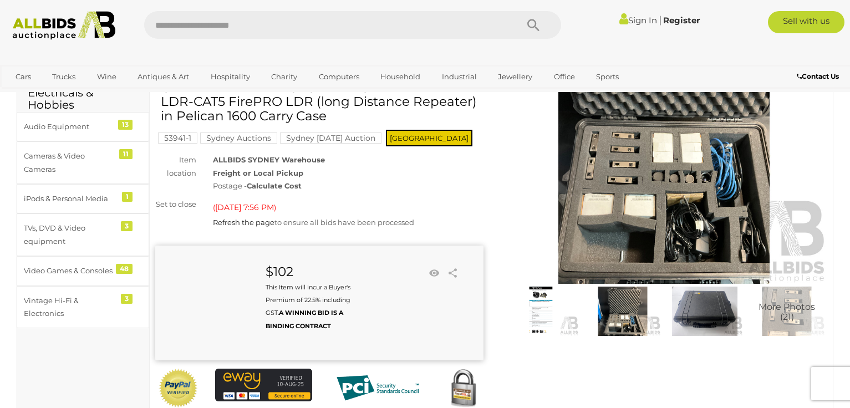
scroll to position [93, 0]
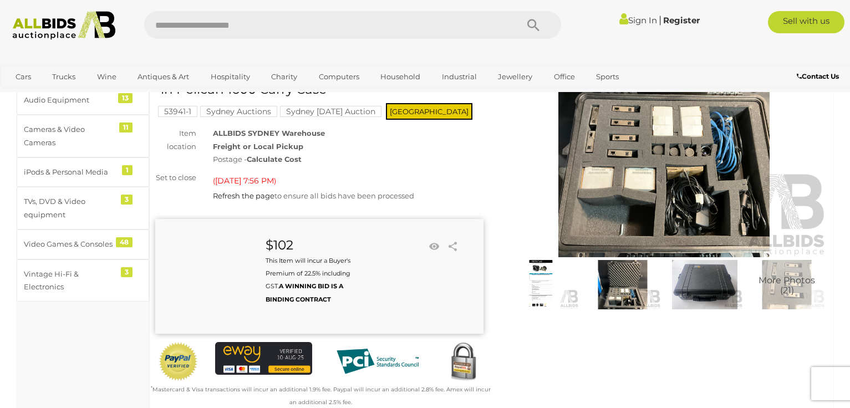
click at [544, 287] on img at bounding box center [541, 284] width 77 height 49
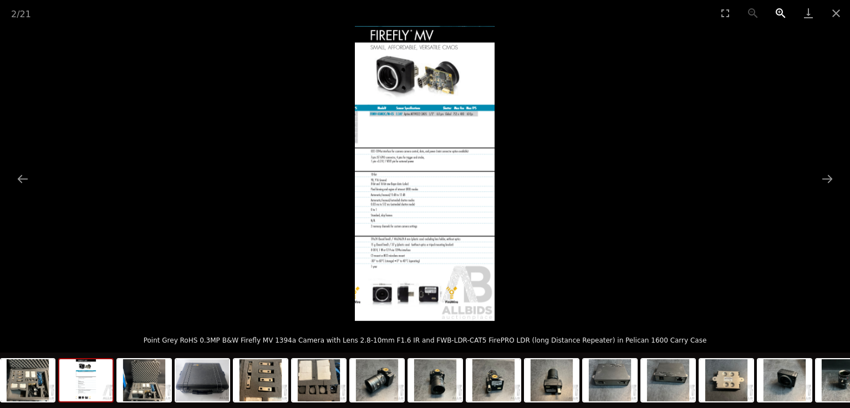
click at [776, 12] on button "Zoom in" at bounding box center [781, 13] width 28 height 26
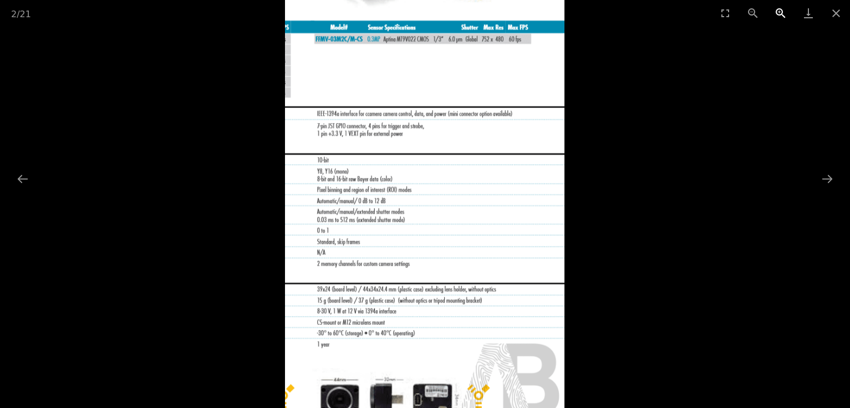
click at [776, 12] on button "Zoom in" at bounding box center [781, 13] width 28 height 26
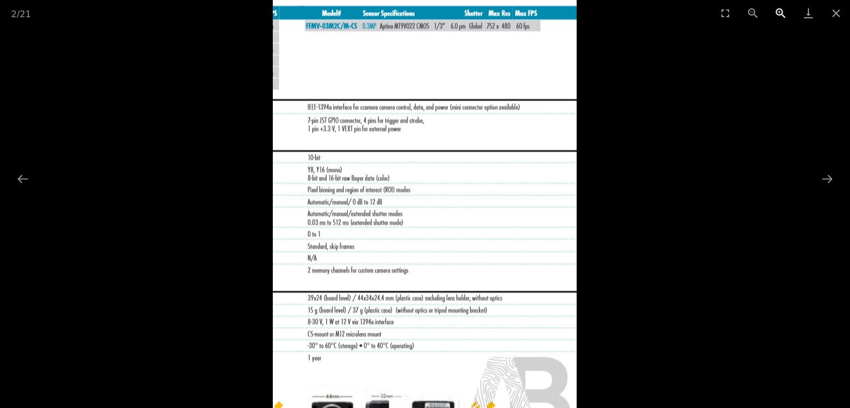
click at [776, 12] on button "Zoom in" at bounding box center [781, 13] width 28 height 26
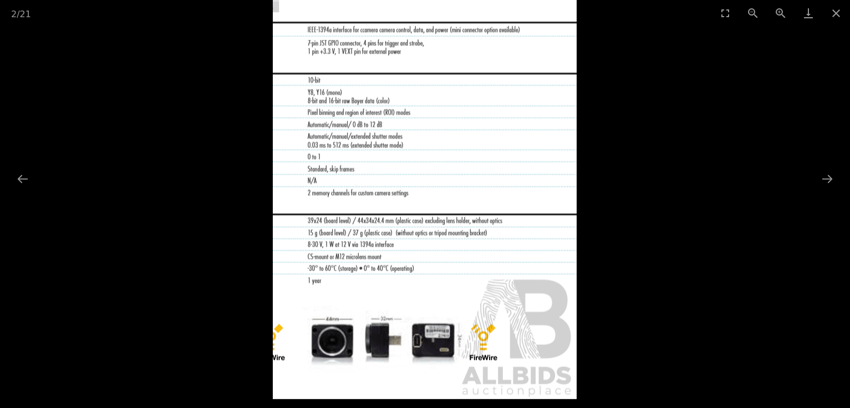
drag, startPoint x: 490, startPoint y: 212, endPoint x: 491, endPoint y: 89, distance: 123.1
click at [491, 89] on img at bounding box center [425, 79] width 304 height 642
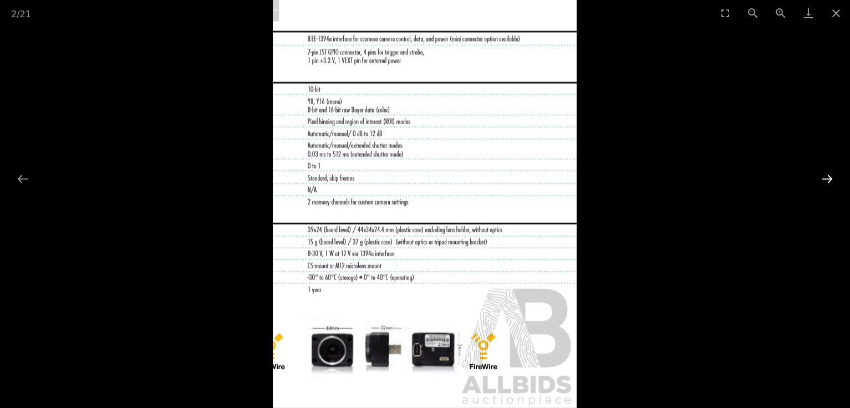
click at [829, 178] on button "Next slide" at bounding box center [827, 179] width 23 height 22
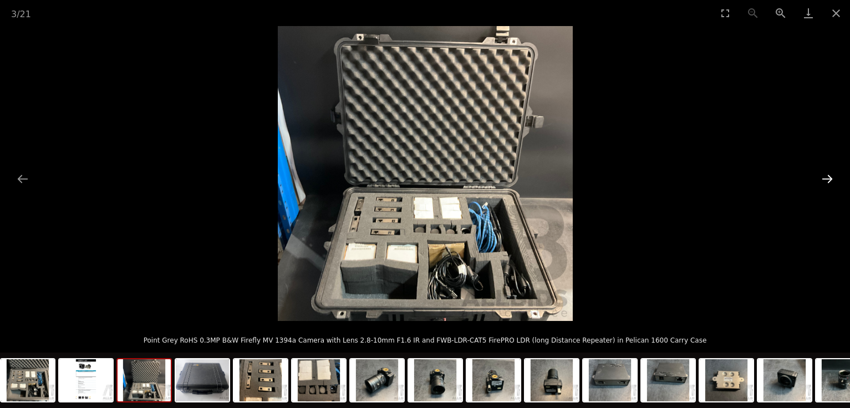
click at [827, 178] on button "Next slide" at bounding box center [827, 179] width 23 height 22
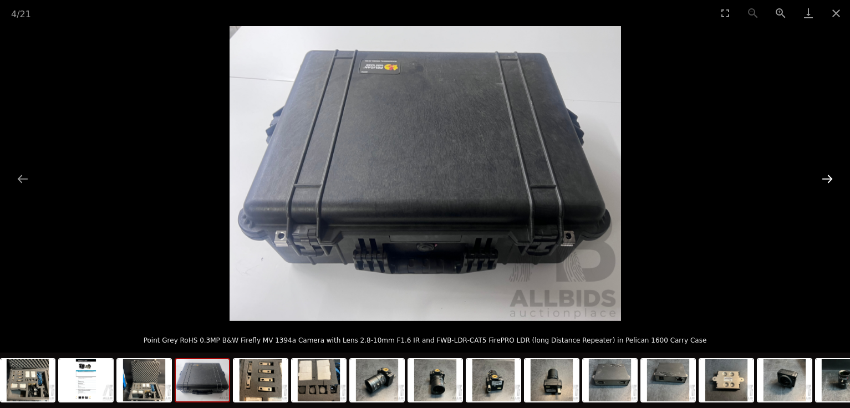
click at [827, 178] on button "Next slide" at bounding box center [827, 179] width 23 height 22
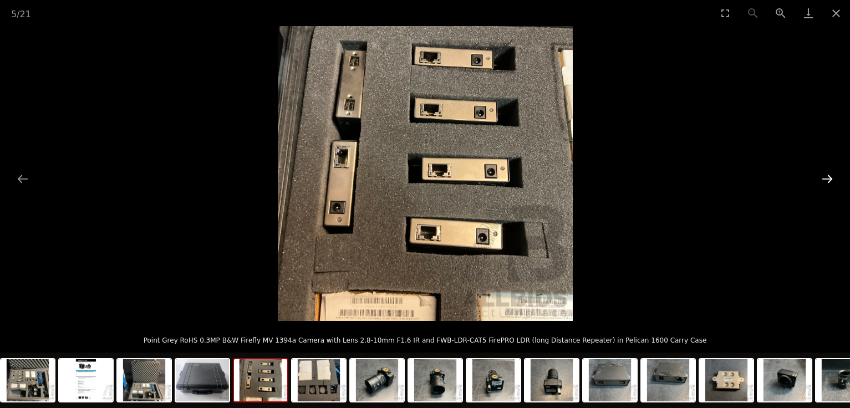
click at [827, 178] on button "Next slide" at bounding box center [827, 179] width 23 height 22
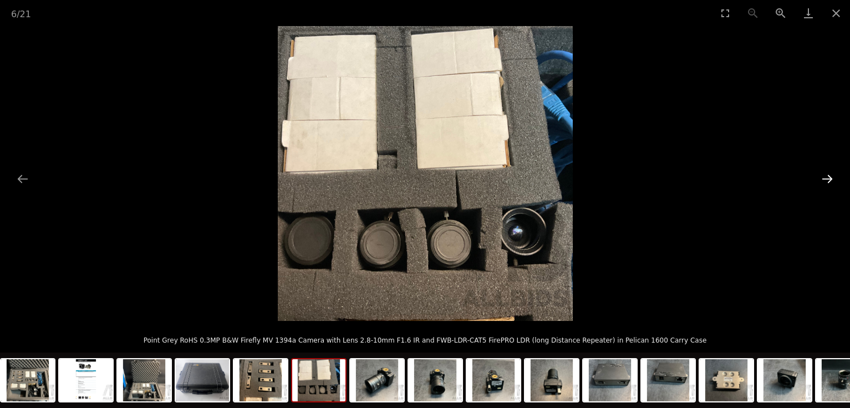
click at [827, 178] on button "Next slide" at bounding box center [827, 179] width 23 height 22
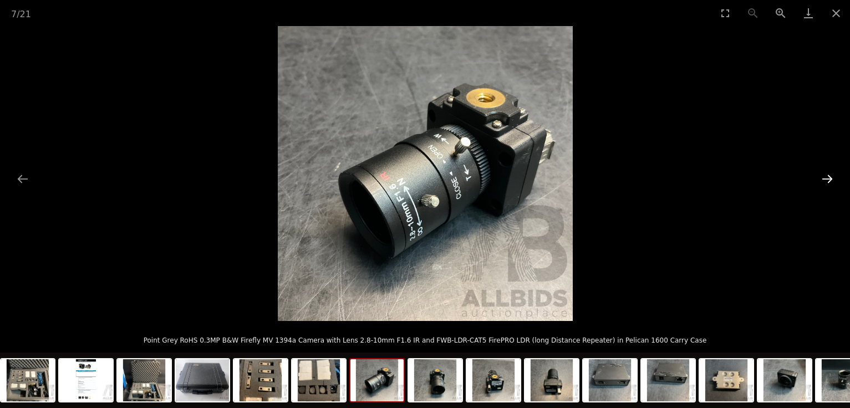
click at [827, 178] on button "Next slide" at bounding box center [827, 179] width 23 height 22
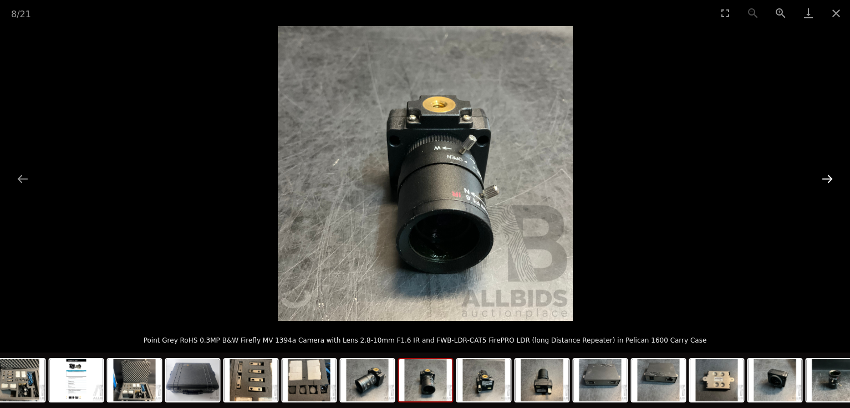
click at [827, 178] on button "Next slide" at bounding box center [827, 179] width 23 height 22
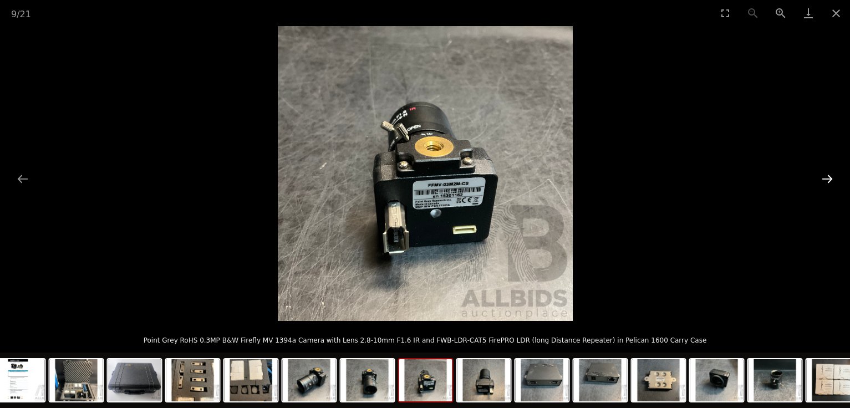
click at [827, 178] on button "Next slide" at bounding box center [827, 179] width 23 height 22
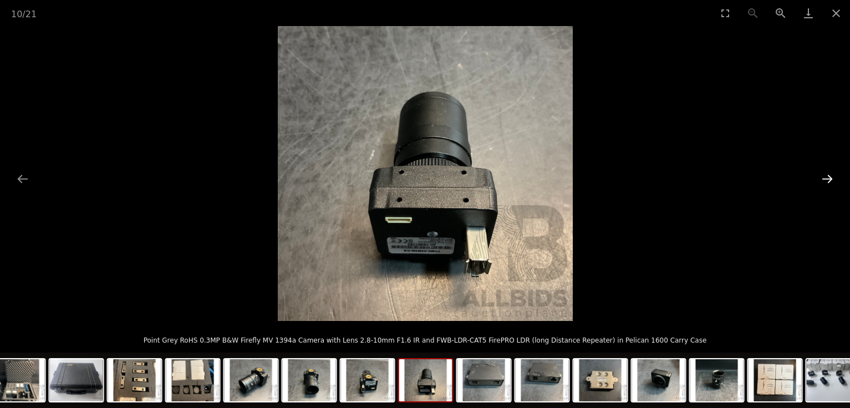
click at [828, 177] on button "Next slide" at bounding box center [827, 179] width 23 height 22
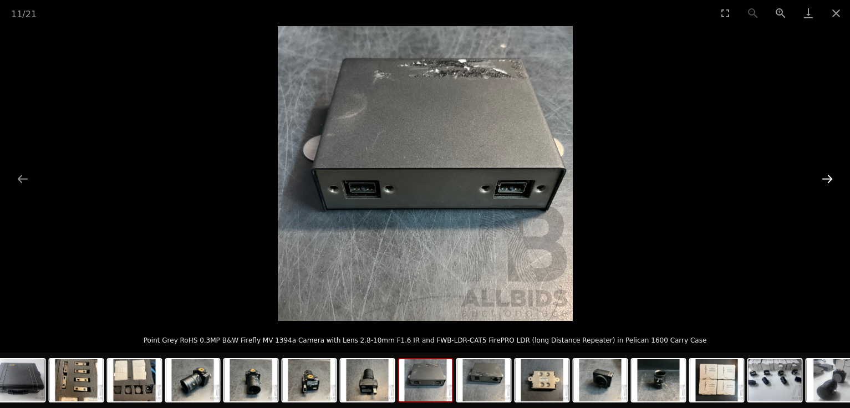
click at [827, 177] on button "Next slide" at bounding box center [827, 179] width 23 height 22
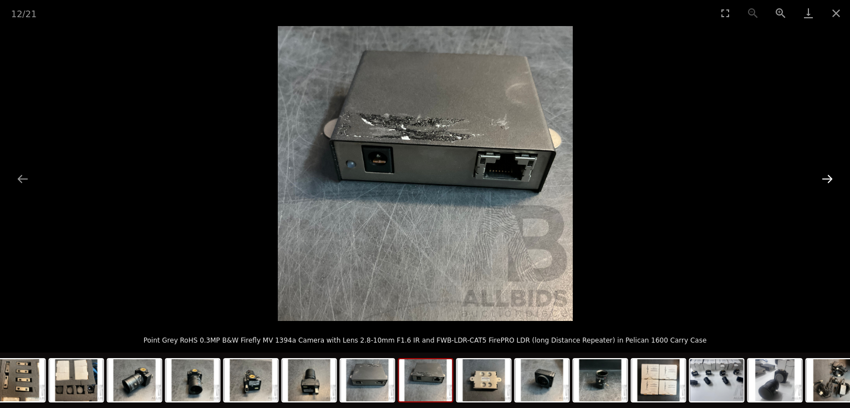
click at [827, 176] on button "Next slide" at bounding box center [827, 179] width 23 height 22
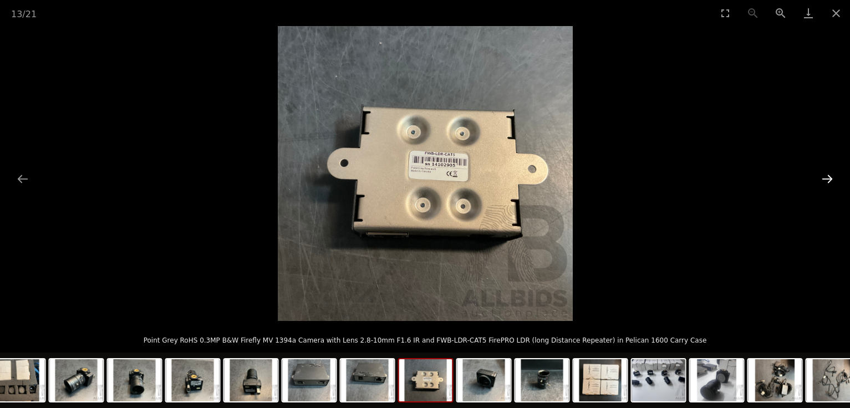
click at [827, 176] on button "Next slide" at bounding box center [827, 179] width 23 height 22
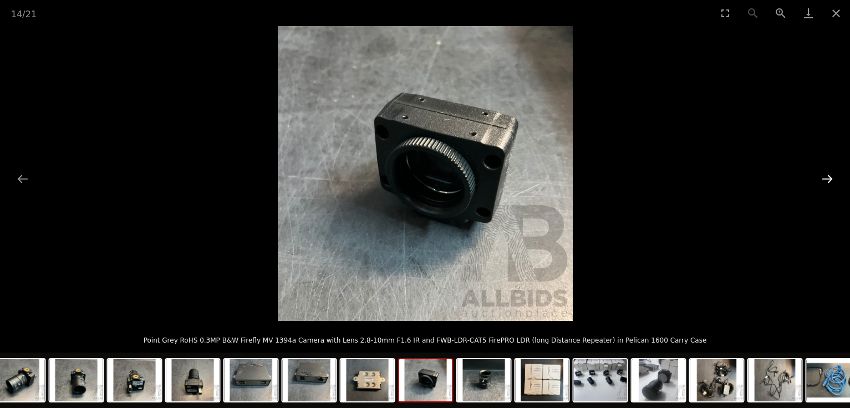
click at [827, 176] on button "Next slide" at bounding box center [827, 179] width 23 height 22
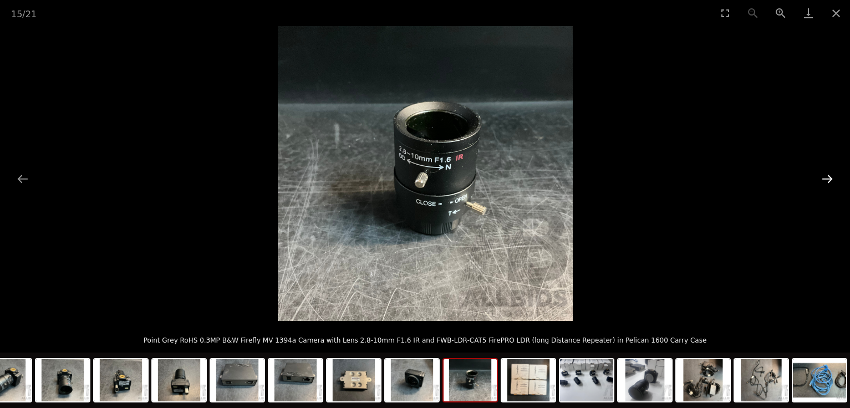
click at [827, 176] on button "Next slide" at bounding box center [827, 179] width 23 height 22
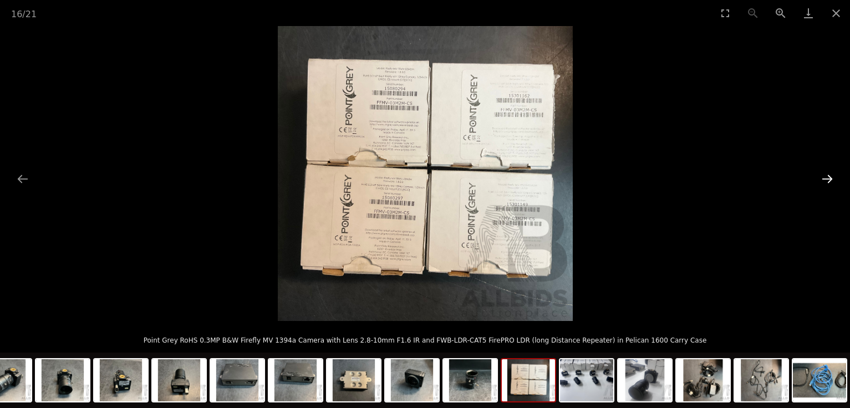
click at [827, 176] on button "Next slide" at bounding box center [827, 179] width 23 height 22
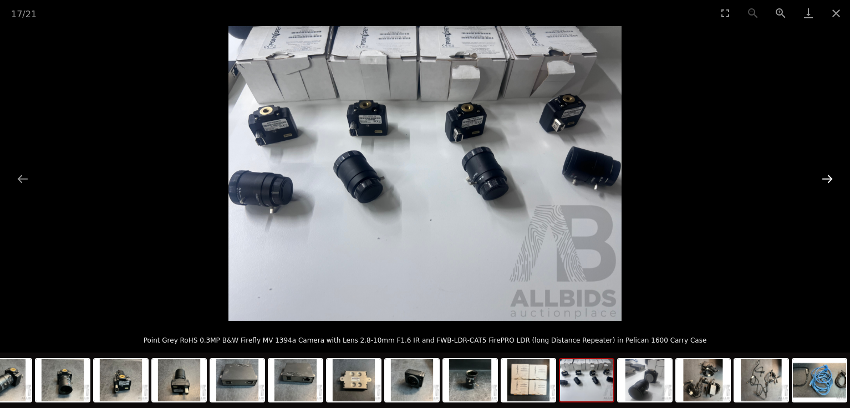
click at [827, 176] on button "Next slide" at bounding box center [827, 179] width 23 height 22
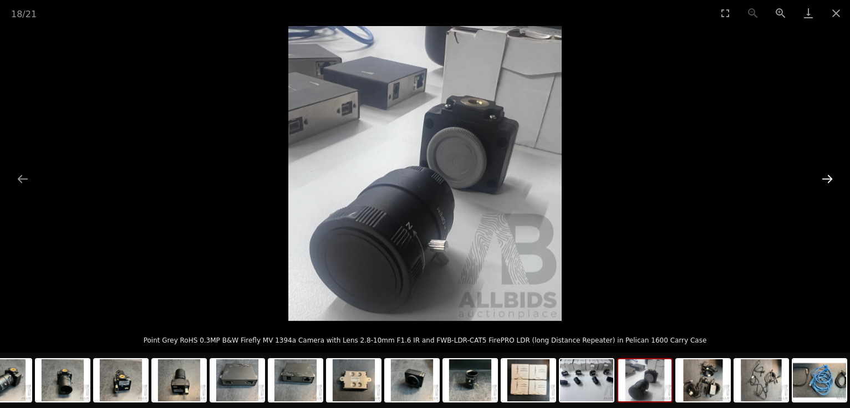
click at [828, 176] on button "Next slide" at bounding box center [827, 179] width 23 height 22
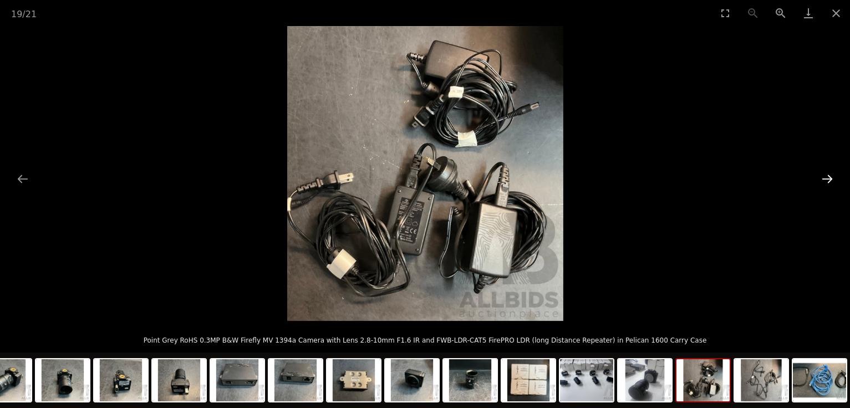
click at [828, 176] on button "Next slide" at bounding box center [827, 179] width 23 height 22
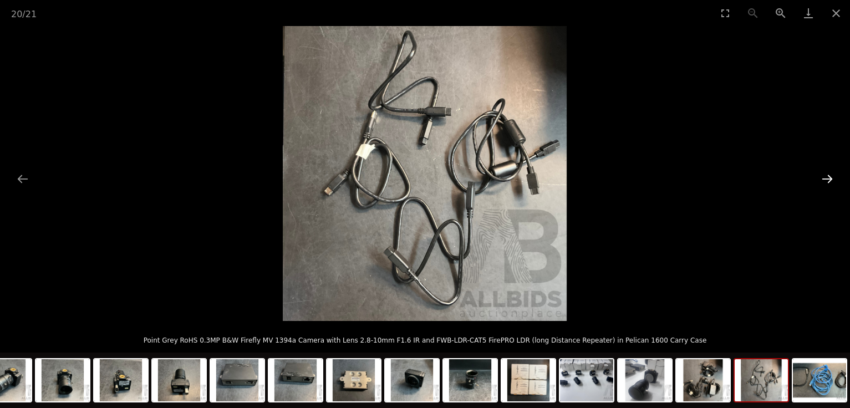
click at [828, 176] on button "Next slide" at bounding box center [827, 179] width 23 height 22
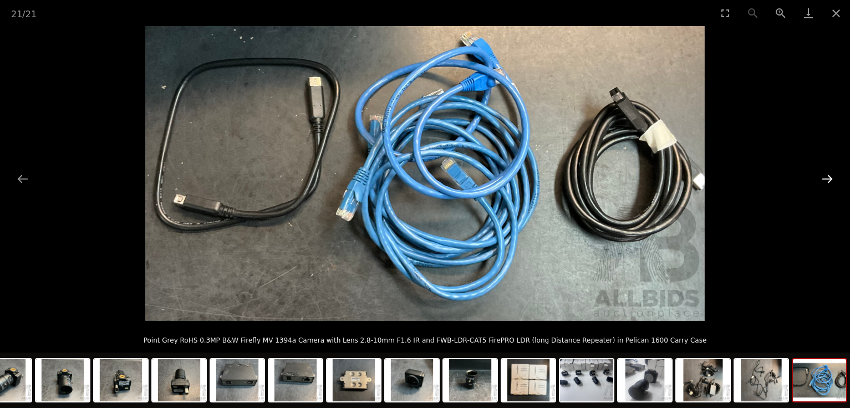
click at [828, 175] on button "Next slide" at bounding box center [827, 179] width 23 height 22
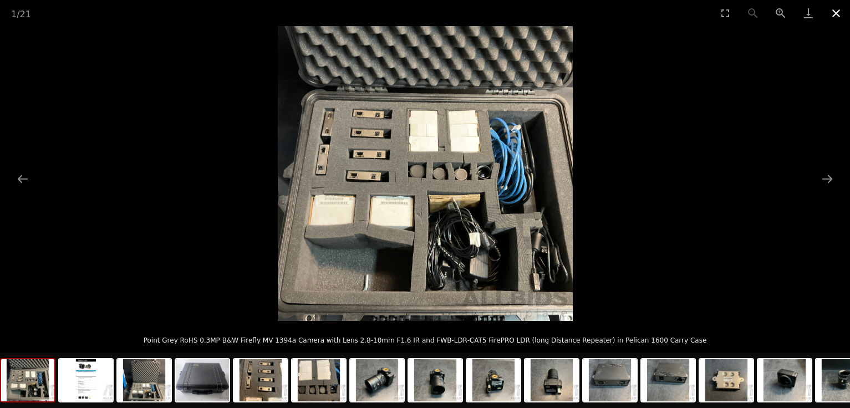
click at [833, 16] on button "Close gallery" at bounding box center [836, 13] width 28 height 26
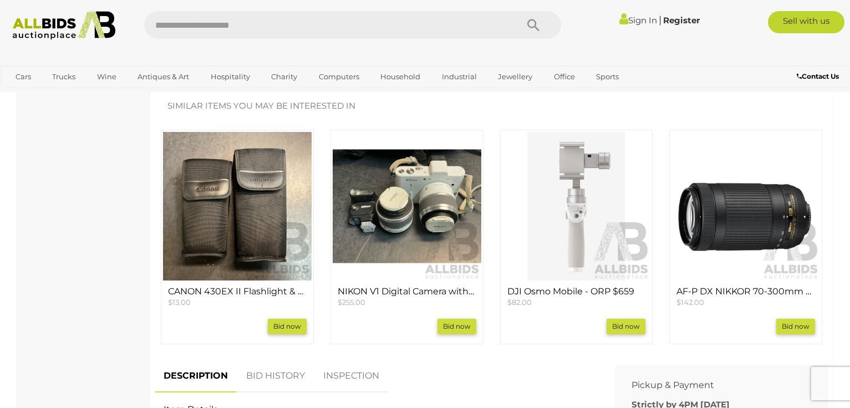
scroll to position [462, 0]
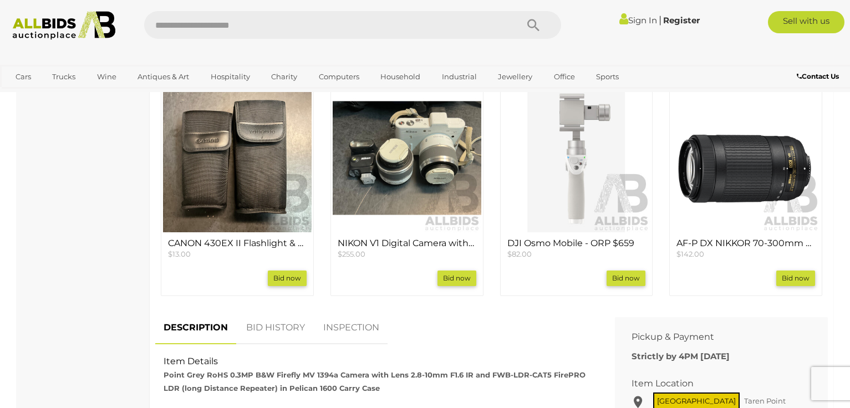
click at [738, 179] on img at bounding box center [746, 158] width 149 height 149
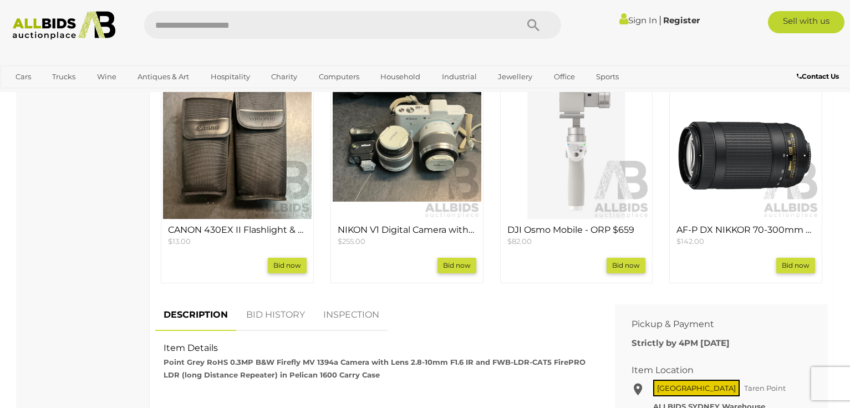
click at [379, 131] on img at bounding box center [407, 145] width 149 height 149
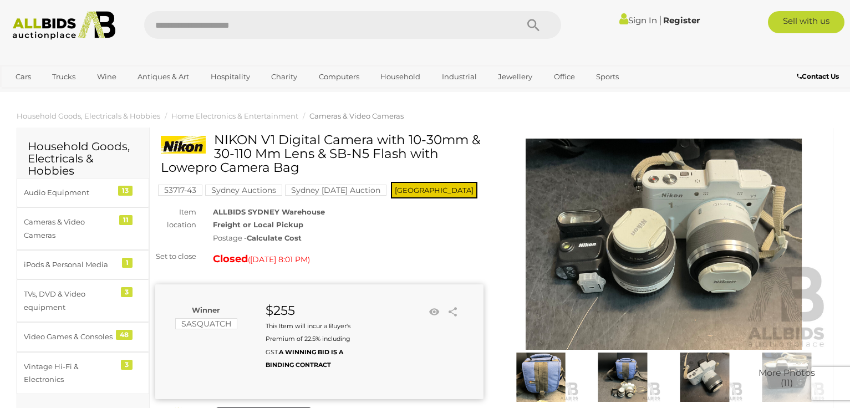
click at [581, 234] on img at bounding box center [664, 244] width 328 height 211
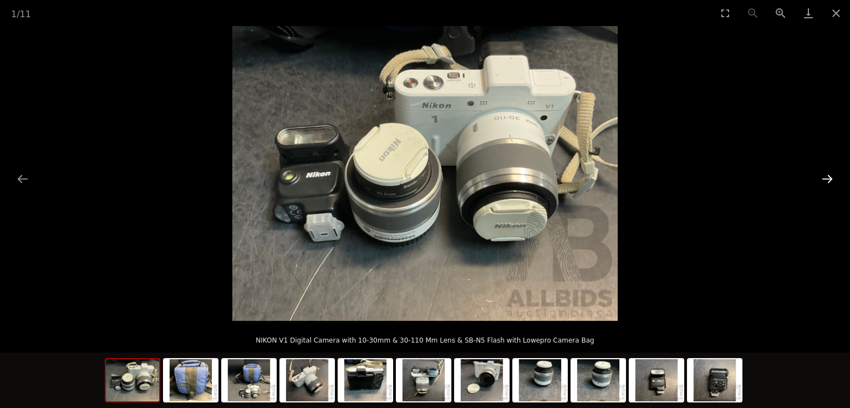
click at [827, 179] on button "Next slide" at bounding box center [827, 179] width 23 height 22
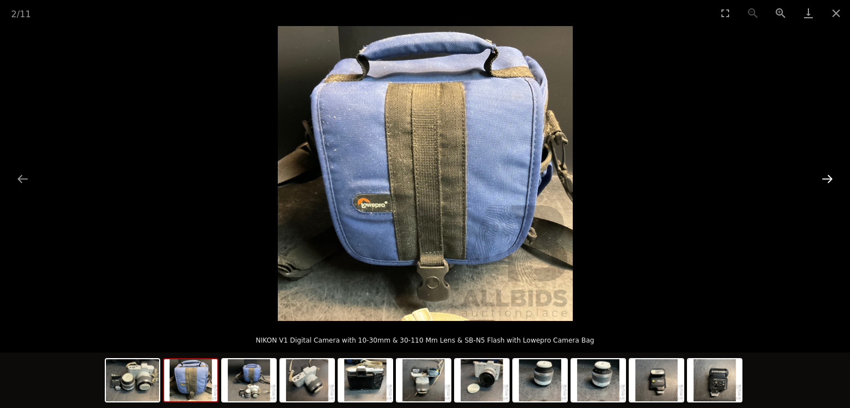
click at [827, 178] on button "Next slide" at bounding box center [827, 179] width 23 height 22
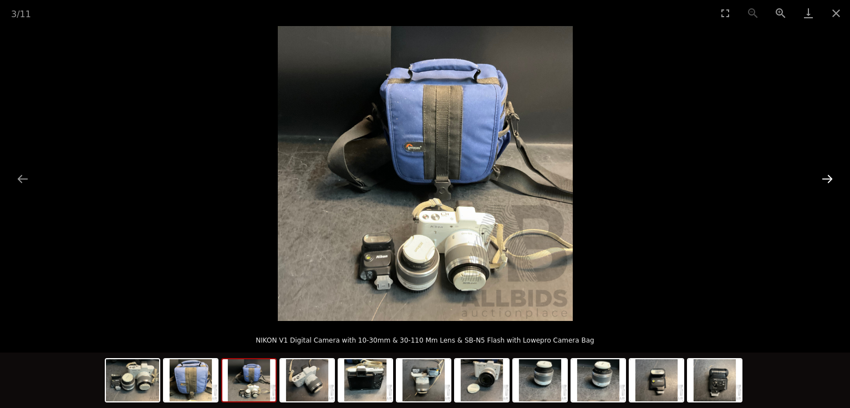
click at [827, 178] on button "Next slide" at bounding box center [827, 179] width 23 height 22
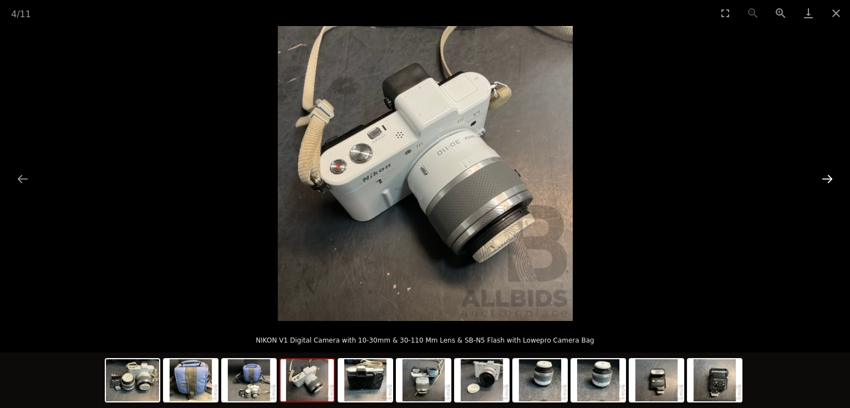
click at [827, 178] on button "Next slide" at bounding box center [827, 179] width 23 height 22
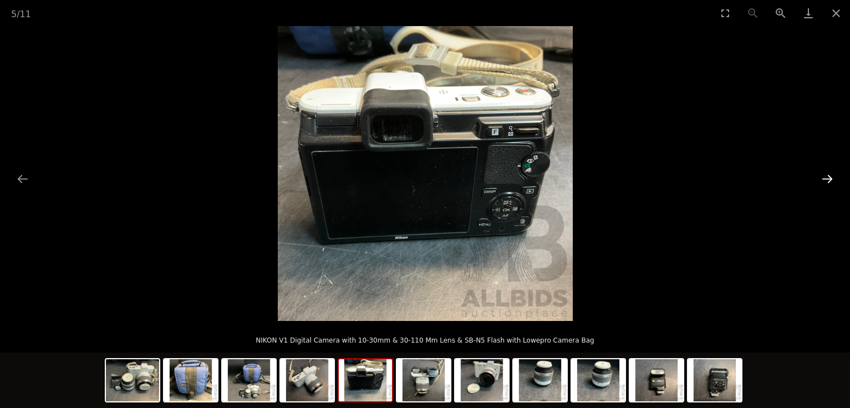
click at [827, 178] on button "Next slide" at bounding box center [827, 179] width 23 height 22
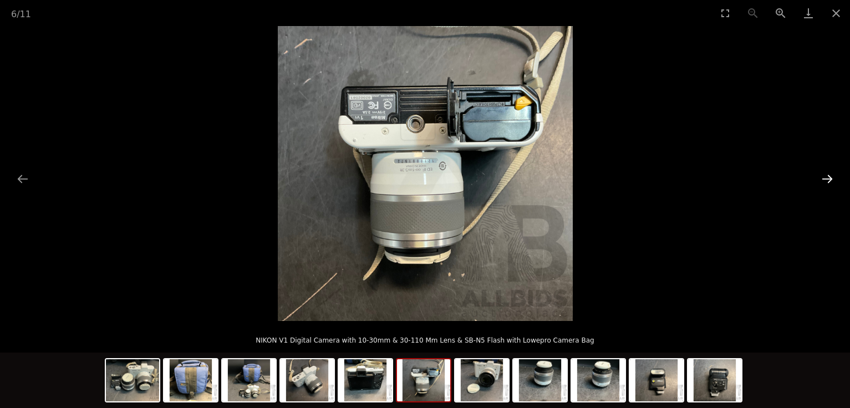
click at [828, 177] on button "Next slide" at bounding box center [827, 179] width 23 height 22
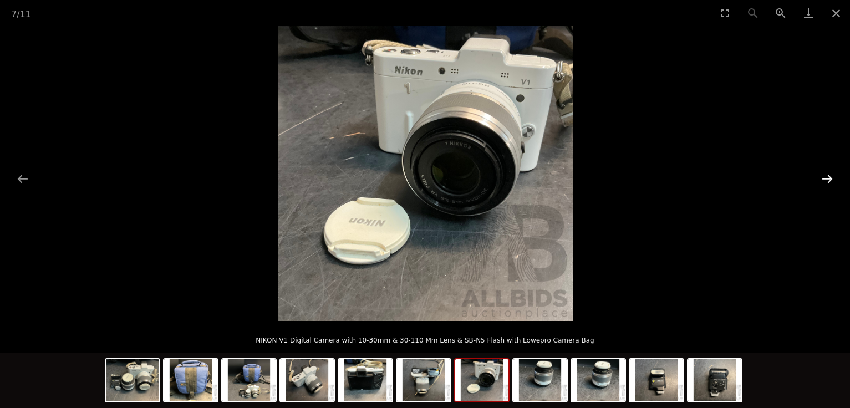
click at [829, 178] on button "Next slide" at bounding box center [827, 179] width 23 height 22
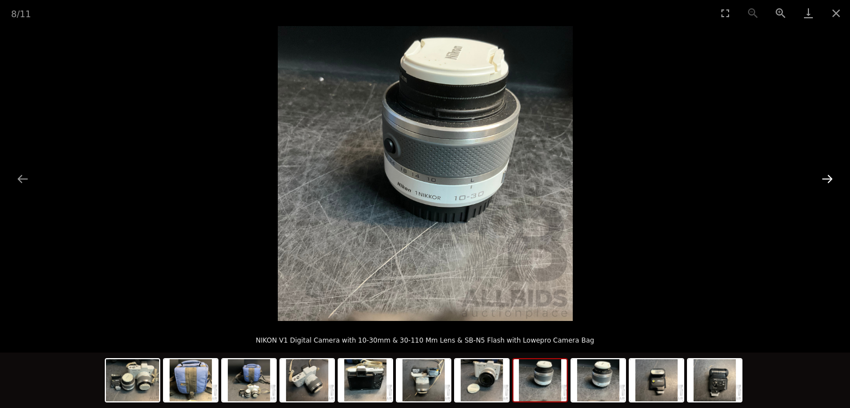
click at [829, 178] on button "Next slide" at bounding box center [827, 179] width 23 height 22
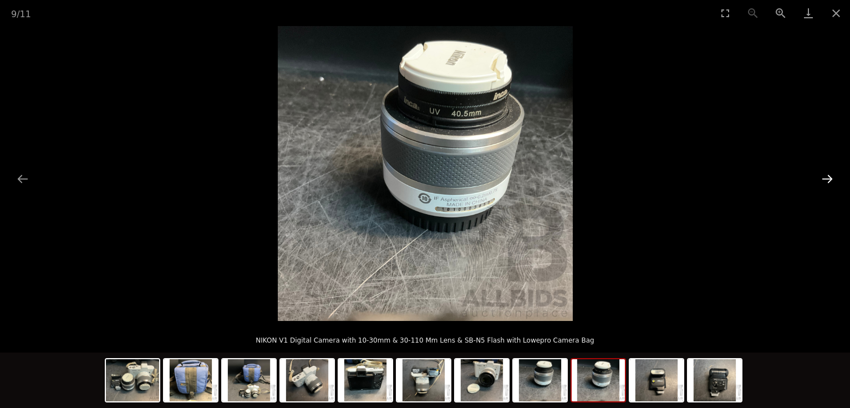
click at [829, 178] on button "Next slide" at bounding box center [827, 179] width 23 height 22
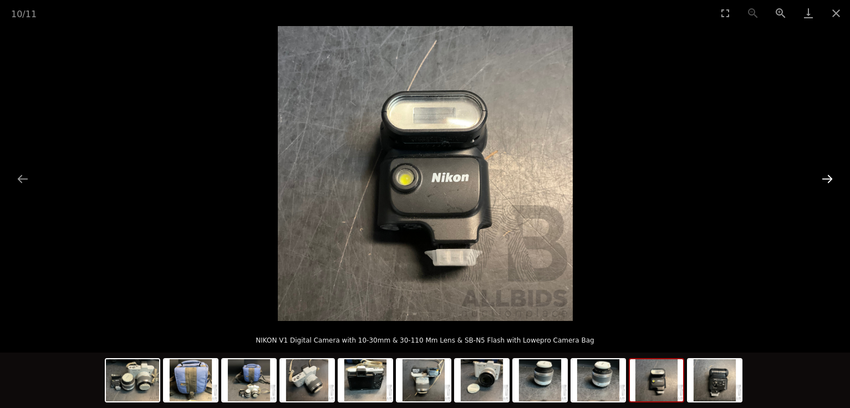
click at [829, 178] on button "Next slide" at bounding box center [827, 179] width 23 height 22
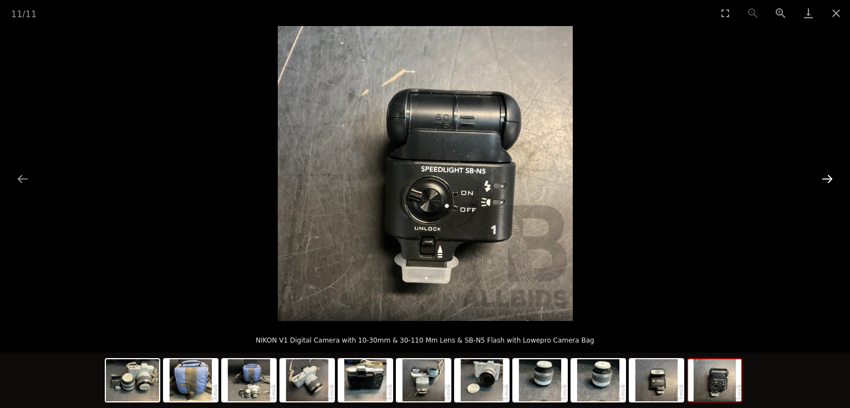
click at [829, 178] on button "Next slide" at bounding box center [827, 179] width 23 height 22
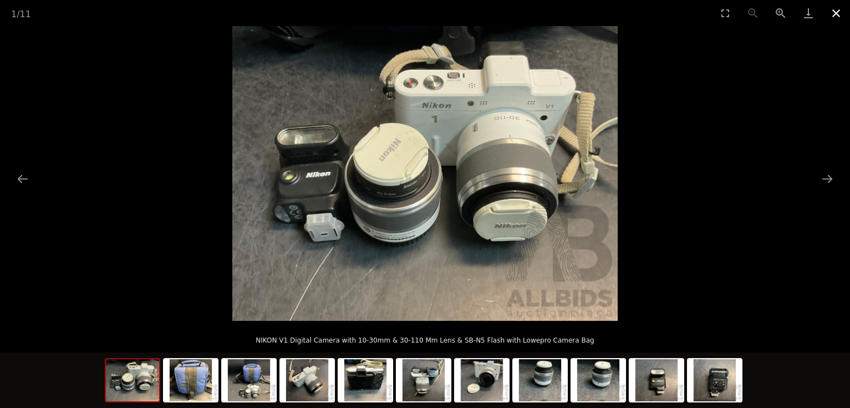
click at [834, 9] on button "Close gallery" at bounding box center [836, 13] width 28 height 26
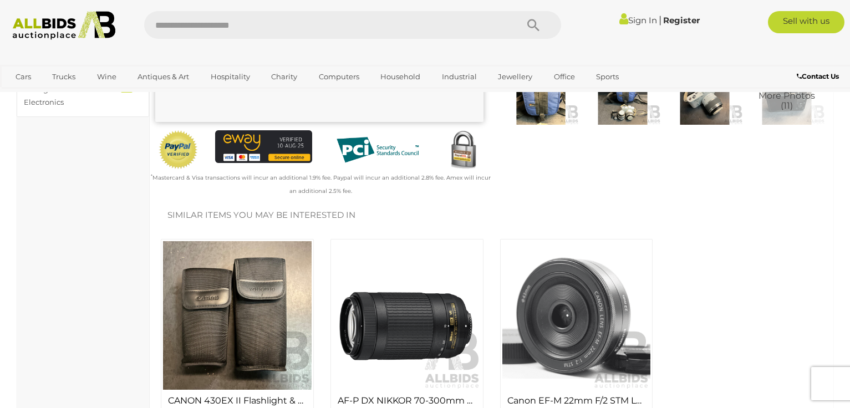
scroll to position [370, 0]
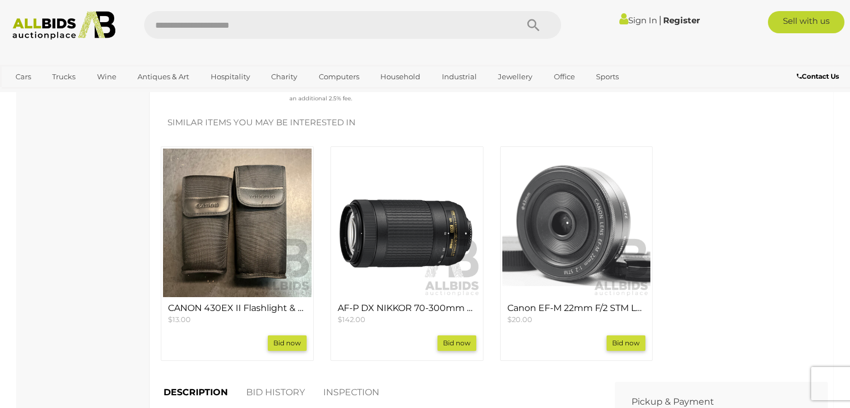
click at [572, 236] on img at bounding box center [576, 223] width 149 height 149
